Goal: Task Accomplishment & Management: Manage account settings

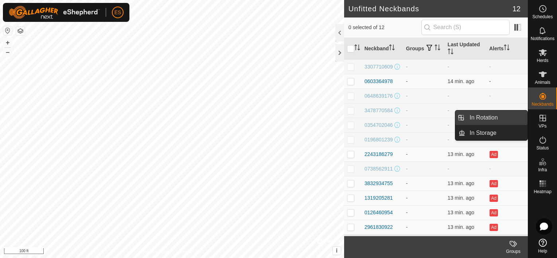
click at [507, 115] on link "In Rotation" at bounding box center [497, 118] width 62 height 15
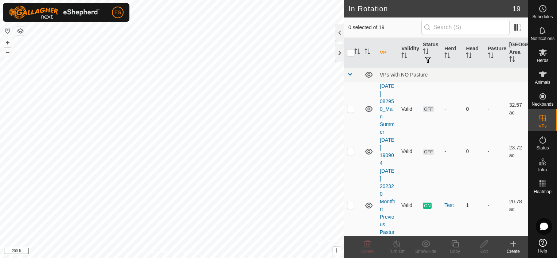
checkbox input "true"
click at [482, 245] on icon at bounding box center [484, 243] width 7 height 7
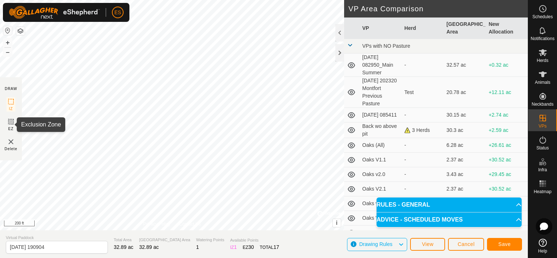
click at [12, 122] on icon at bounding box center [11, 121] width 9 height 9
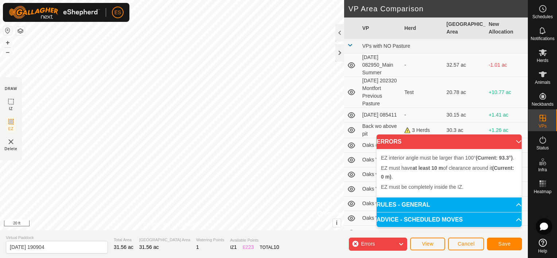
click at [187, 143] on div "EZ interior angle must be larger than 100° (Current: 93.3°) . + – ⇧ i © Mapbox …" at bounding box center [172, 115] width 344 height 231
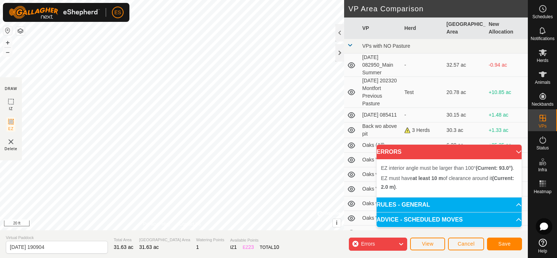
click at [225, 120] on div "EZ interior angle must be larger than 100° (Current: 93.0°) . + – ⇧ i © Mapbox …" at bounding box center [172, 115] width 344 height 231
click at [131, 110] on div "EZ interior angle must be larger than 100° (Current: 96.9°) . + – ⇧ i © Mapbox …" at bounding box center [172, 115] width 344 height 231
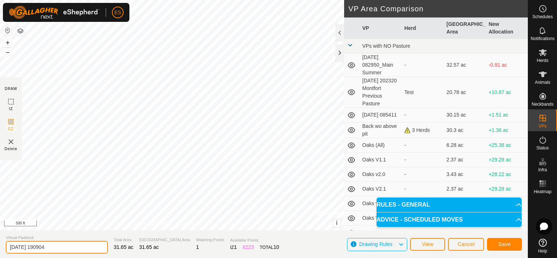
drag, startPoint x: 61, startPoint y: 248, endPoint x: 8, endPoint y: 251, distance: 53.3
click at [8, 251] on input "[DATE] 190904" at bounding box center [57, 247] width 102 height 13
type input "Home All"
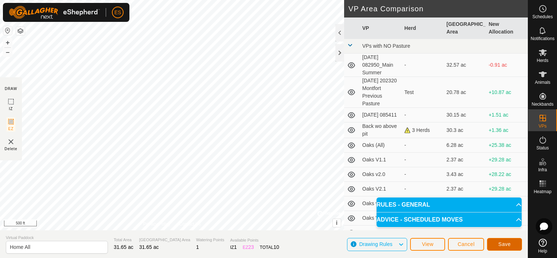
click at [501, 243] on span "Save" at bounding box center [505, 245] width 12 height 6
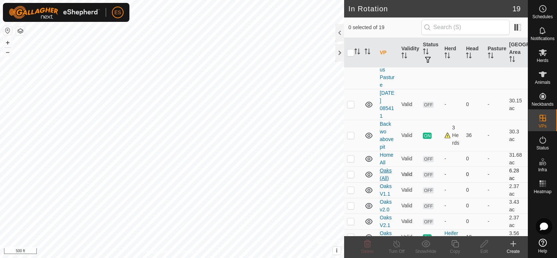
scroll to position [122, 0]
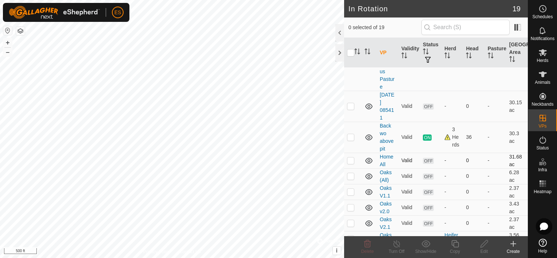
click at [352, 161] on p-checkbox at bounding box center [350, 161] width 7 height 6
checkbox input "true"
click at [548, 78] on es-animals-svg-icon at bounding box center [543, 75] width 13 height 12
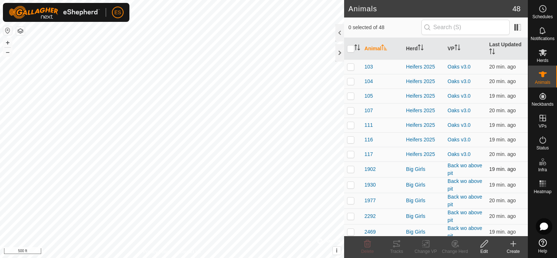
click at [352, 167] on p-checkbox at bounding box center [350, 169] width 7 height 6
checkbox input "true"
click at [349, 185] on p-checkbox at bounding box center [350, 185] width 7 height 6
checkbox input "true"
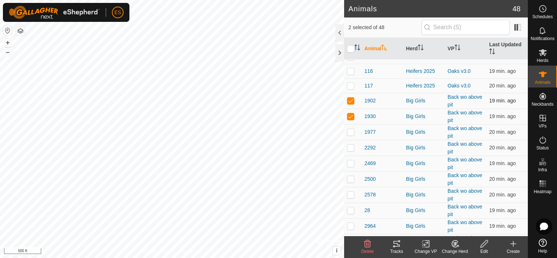
scroll to position [109, 0]
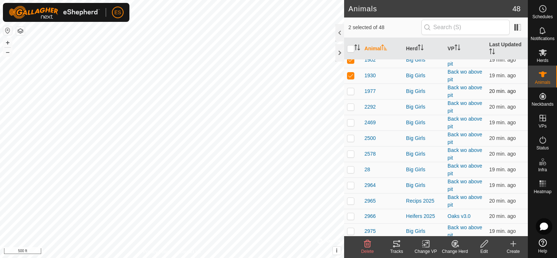
click at [352, 92] on p-checkbox at bounding box center [350, 91] width 7 height 6
checkbox input "true"
click at [353, 47] on input "checkbox" at bounding box center [350, 48] width 7 height 7
checkbox input "true"
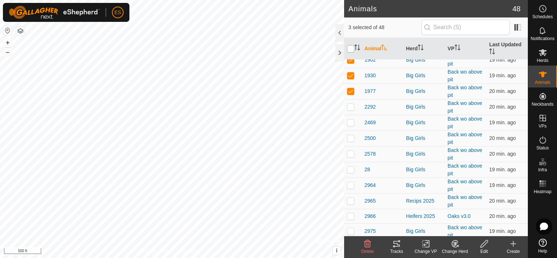
checkbox input "true"
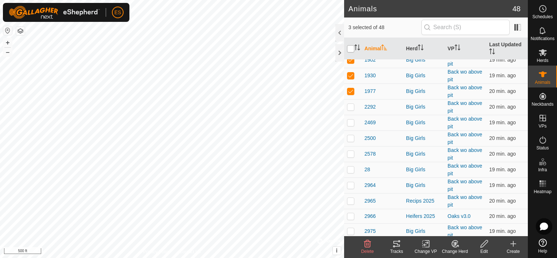
checkbox input "true"
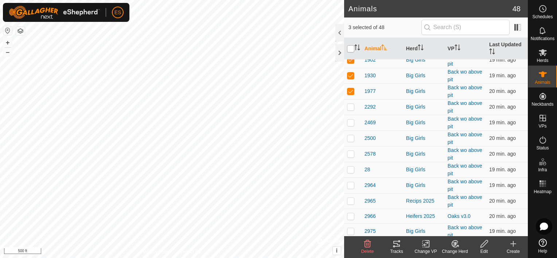
checkbox input "true"
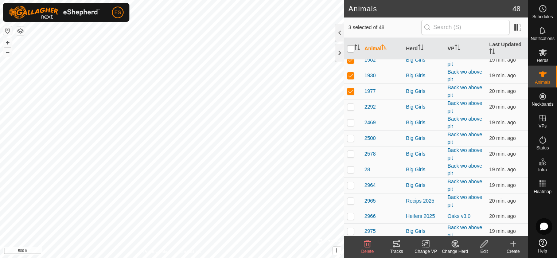
checkbox input "true"
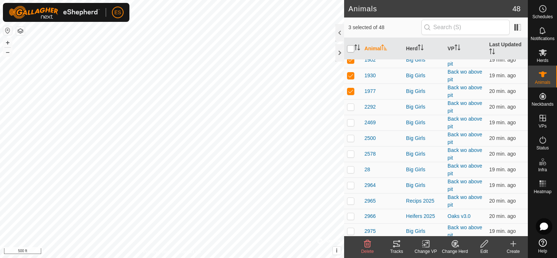
checkbox input "true"
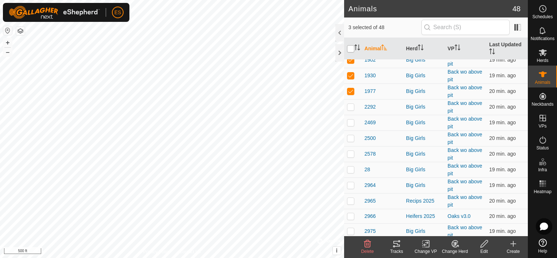
checkbox input "true"
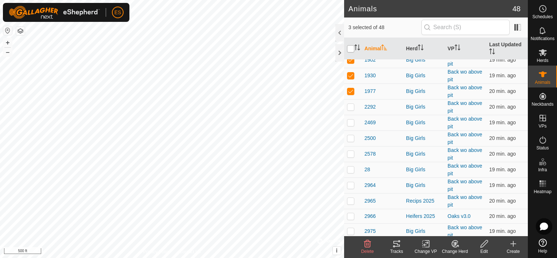
checkbox input "true"
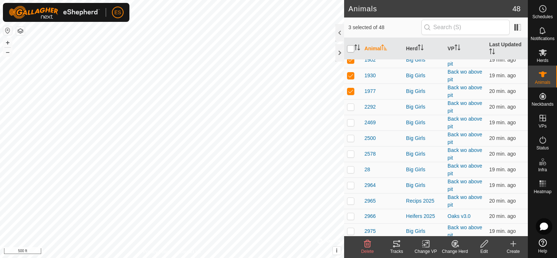
checkbox input "true"
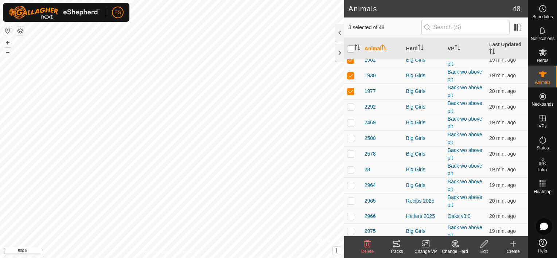
checkbox input "true"
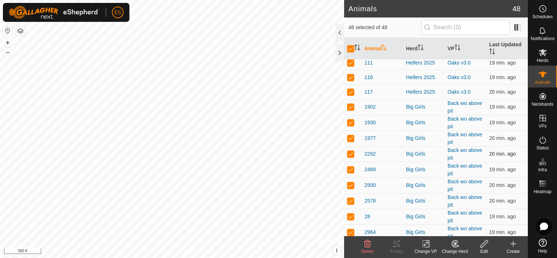
scroll to position [0, 0]
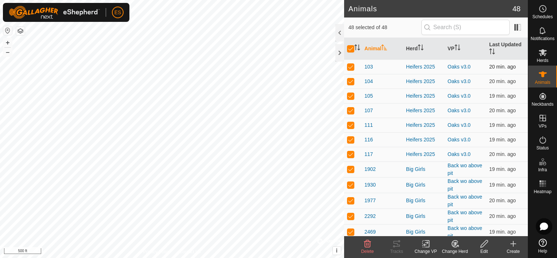
click at [352, 66] on p-checkbox at bounding box center [350, 67] width 7 height 6
checkbox input "false"
click at [352, 78] on p-tablecheckbox at bounding box center [350, 81] width 7 height 6
checkbox input "false"
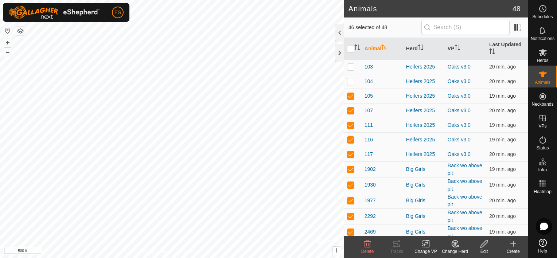
click at [352, 94] on p-checkbox at bounding box center [350, 96] width 7 height 6
checkbox input "false"
click at [351, 108] on p-checkbox at bounding box center [350, 111] width 7 height 6
checkbox input "false"
click at [351, 123] on p-checkbox at bounding box center [350, 125] width 7 height 6
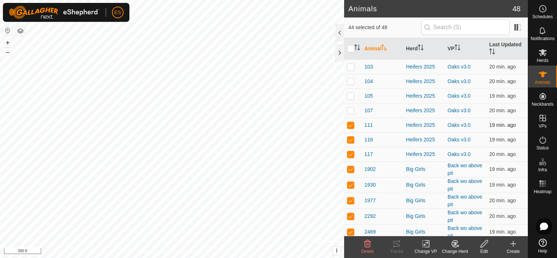
checkbox input "false"
click at [349, 140] on p-checkbox at bounding box center [350, 140] width 7 height 6
checkbox input "false"
click at [351, 156] on p-checkbox at bounding box center [350, 154] width 7 height 6
checkbox input "false"
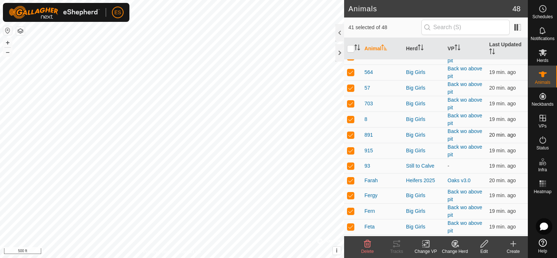
scroll to position [401, 0]
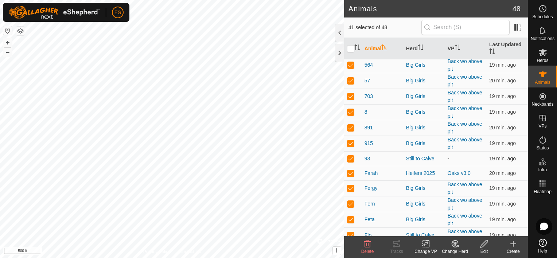
click at [351, 156] on p-checkbox at bounding box center [350, 159] width 7 height 6
checkbox input "false"
click at [350, 170] on p-checkbox at bounding box center [350, 173] width 7 height 6
checkbox input "false"
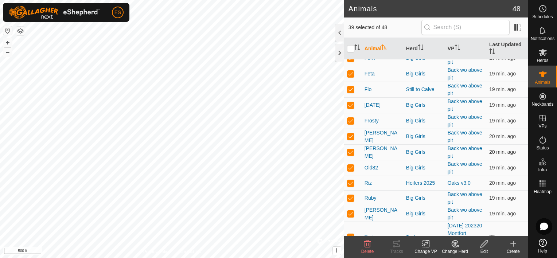
scroll to position [556, 0]
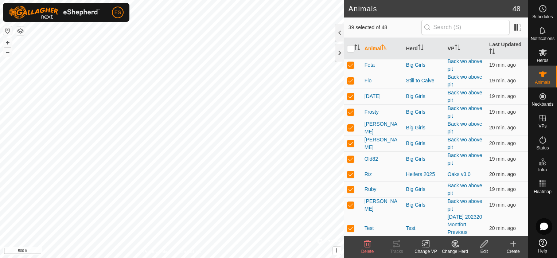
click at [350, 171] on p-checkbox at bounding box center [350, 174] width 7 height 6
checkbox input "false"
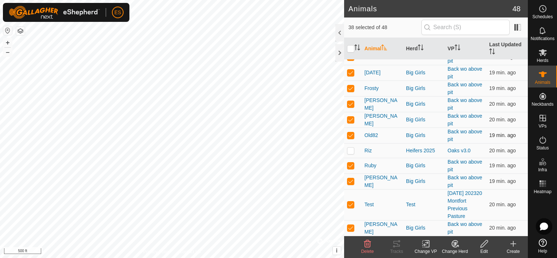
scroll to position [584, 0]
click at [352, 203] on p-checkbox at bounding box center [350, 205] width 7 height 6
checkbox input "false"
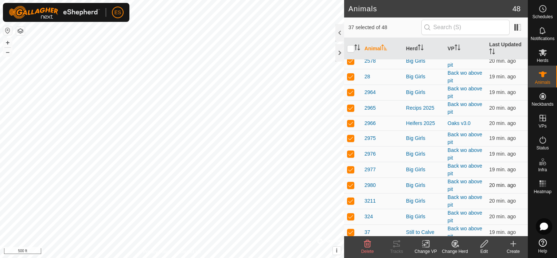
scroll to position [201, 0]
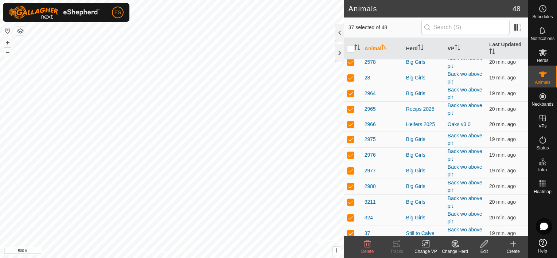
click at [351, 125] on p-checkbox at bounding box center [350, 124] width 7 height 6
checkbox input "false"
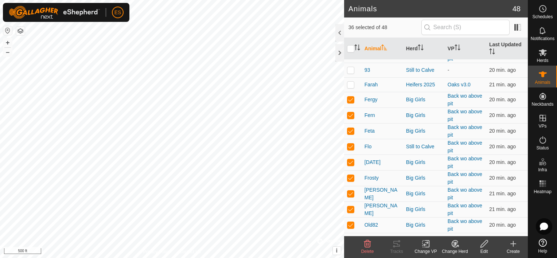
scroll to position [493, 0]
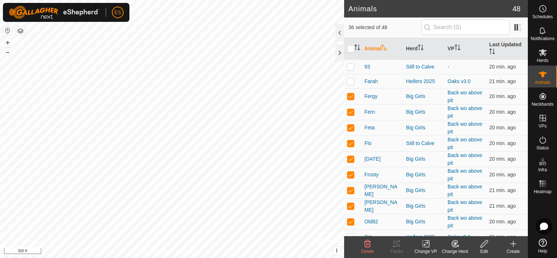
click at [426, 245] on icon at bounding box center [426, 244] width 5 height 5
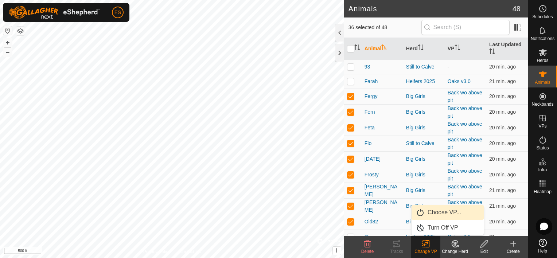
click at [442, 213] on link "Choose VP..." at bounding box center [448, 212] width 72 height 15
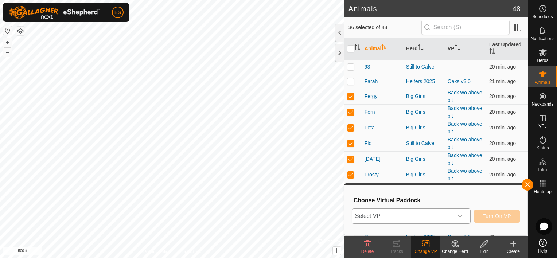
click at [463, 217] on icon "dropdown trigger" at bounding box center [460, 216] width 5 height 3
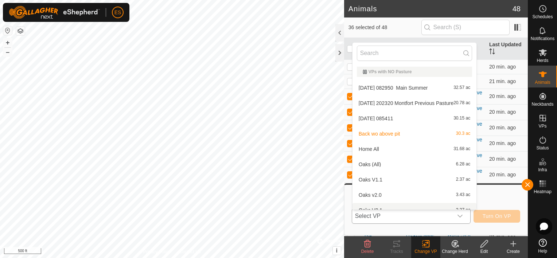
scroll to position [8, 0]
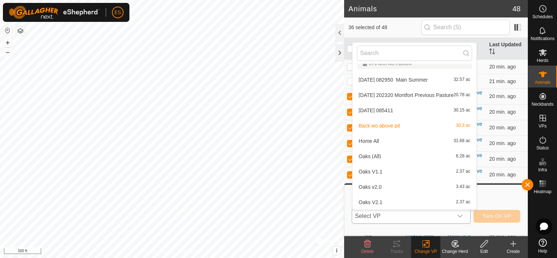
click at [404, 144] on li "Home All 31.68 ac" at bounding box center [415, 141] width 124 height 15
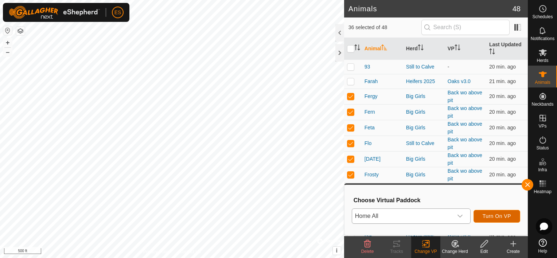
click at [502, 217] on span "Turn On VP" at bounding box center [497, 216] width 28 height 6
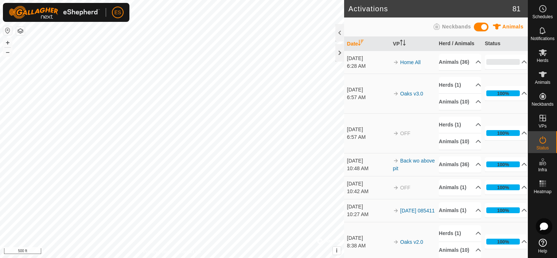
click at [498, 258] on html "ES Schedules Notifications Herds Animals Neckbands VPs Status Infra Heatmap Hel…" at bounding box center [278, 129] width 557 height 258
